Goal: Transaction & Acquisition: Purchase product/service

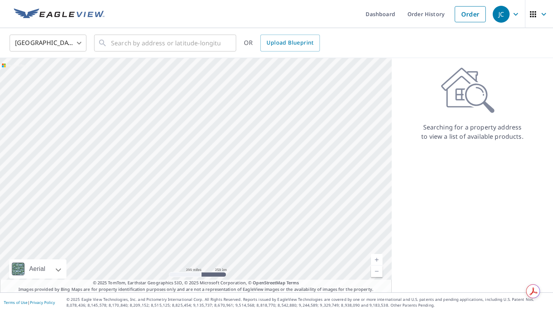
click at [77, 42] on body "JC JC Dashboard Order History Order JC United States US ​ ​ OR Upload Blueprint…" at bounding box center [276, 156] width 553 height 312
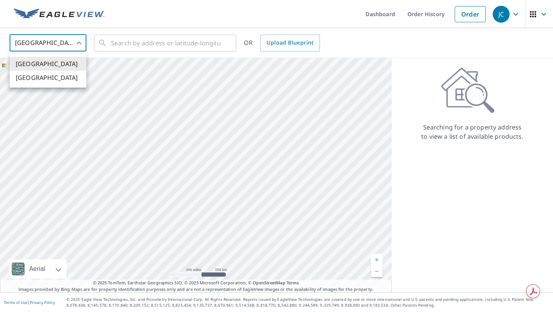
click at [64, 77] on li "[GEOGRAPHIC_DATA]" at bounding box center [48, 78] width 77 height 14
type input "CA"
click at [128, 43] on input "text" at bounding box center [165, 43] width 109 height 22
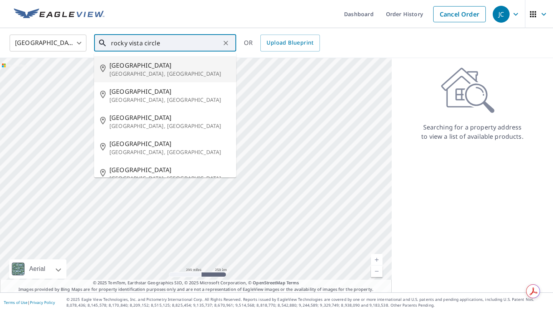
click at [148, 70] on p "[GEOGRAPHIC_DATA], [GEOGRAPHIC_DATA]" at bounding box center [169, 74] width 121 height 8
type input "[GEOGRAPHIC_DATA], [GEOGRAPHIC_DATA]"
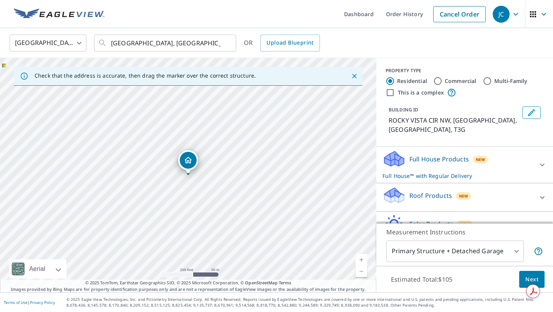
click at [360, 257] on link "Current Level 17, Zoom In" at bounding box center [362, 260] width 12 height 12
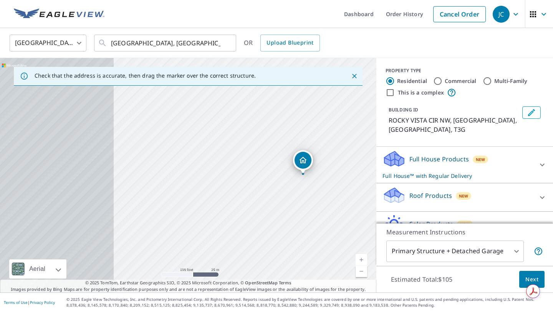
drag, startPoint x: 161, startPoint y: 186, endPoint x: 277, endPoint y: 185, distance: 116.0
click at [277, 186] on div "ROCKY VISTA CIR NW CALGARY AB T3G" at bounding box center [188, 175] width 376 height 234
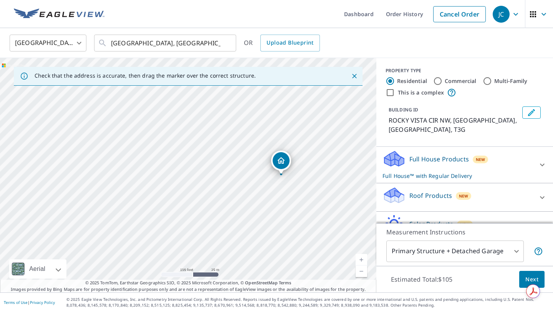
drag, startPoint x: 301, startPoint y: 161, endPoint x: 277, endPoint y: 161, distance: 23.4
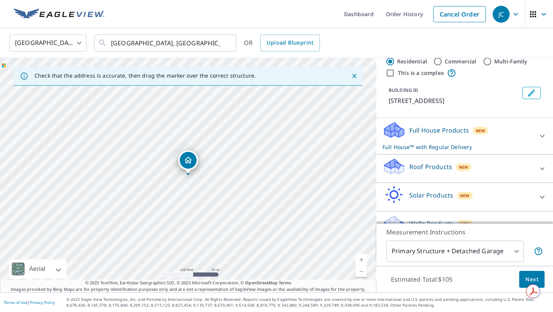
scroll to position [19, 0]
click at [511, 149] on div "Full House Products New Full House™ with Regular Delivery" at bounding box center [458, 136] width 151 height 30
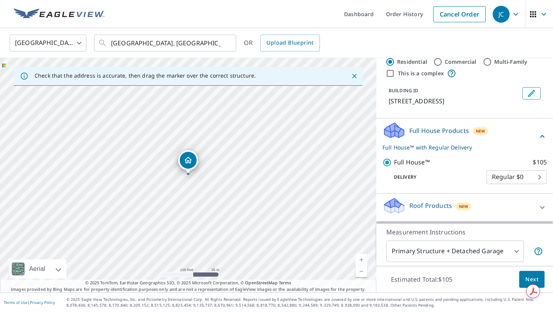
click at [529, 142] on div "Full House Products New Full House™ with Regular Delivery" at bounding box center [460, 136] width 155 height 30
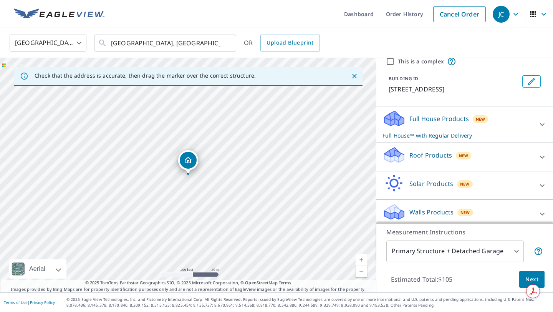
scroll to position [33, 0]
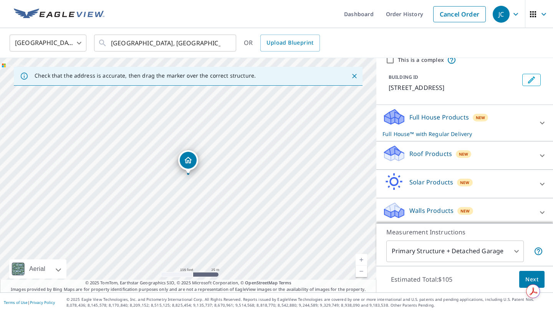
click at [510, 159] on div "Roof Products New" at bounding box center [458, 155] width 151 height 22
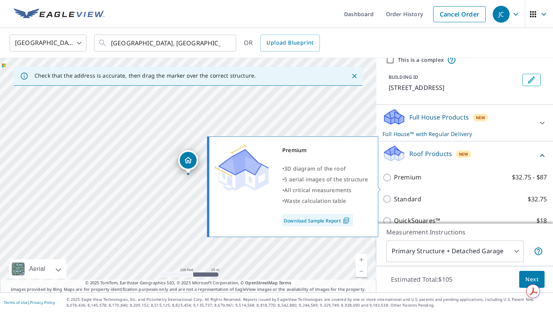
click at [383, 182] on input "Premium $32.75 - $87" at bounding box center [389, 177] width 12 height 9
checkbox input "true"
checkbox input "false"
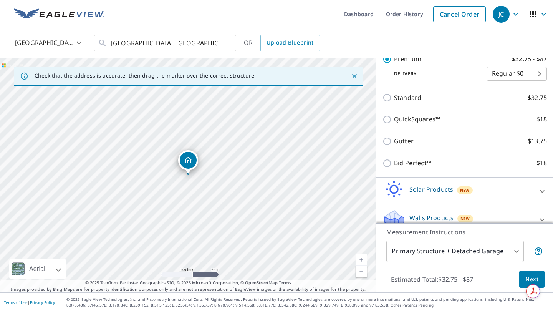
scroll to position [172, 0]
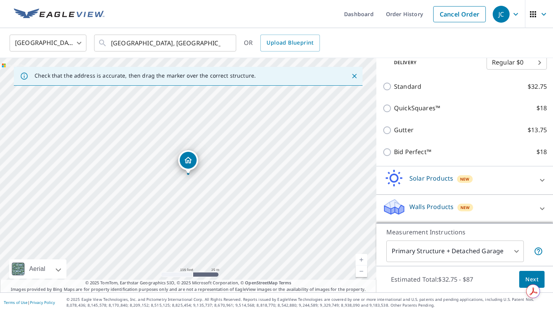
click at [533, 274] on button "Next" at bounding box center [531, 279] width 25 height 17
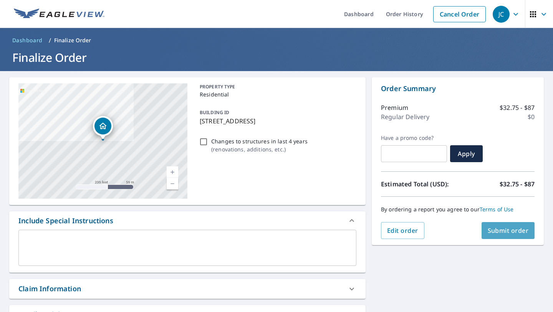
click at [507, 231] on span "Submit order" at bounding box center [508, 230] width 41 height 8
checkbox input "true"
